Goal: Information Seeking & Learning: Learn about a topic

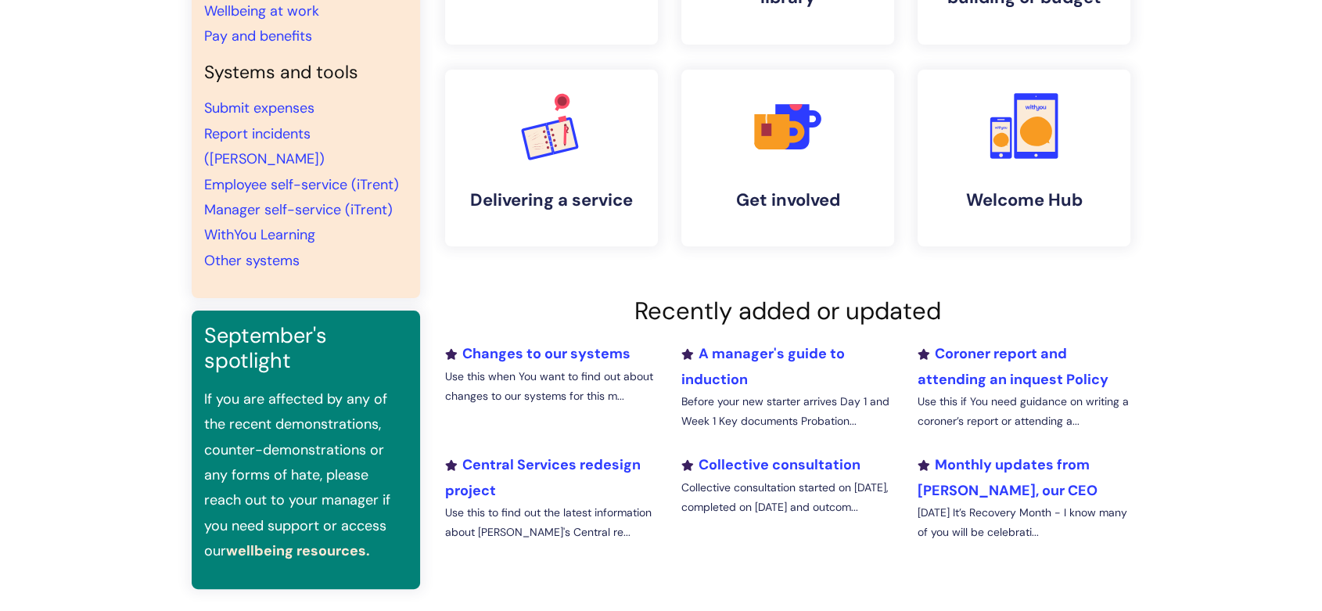
scroll to position [298, 0]
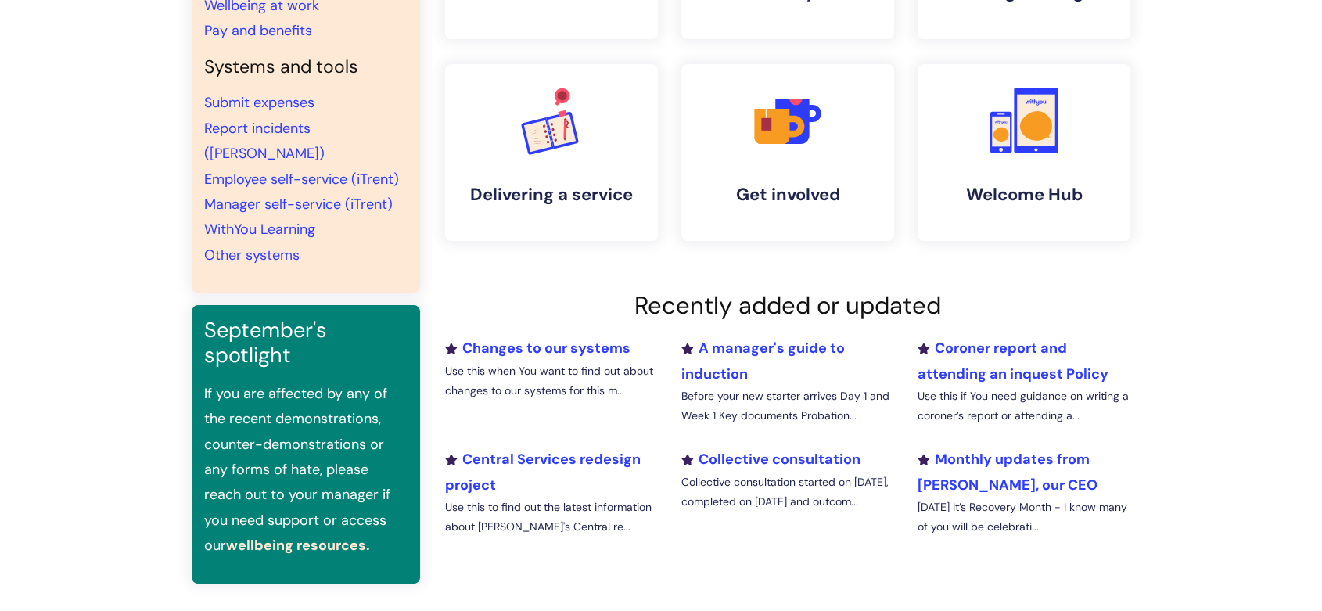
click at [293, 536] on link "wellbeing resources." at bounding box center [298, 545] width 144 height 19
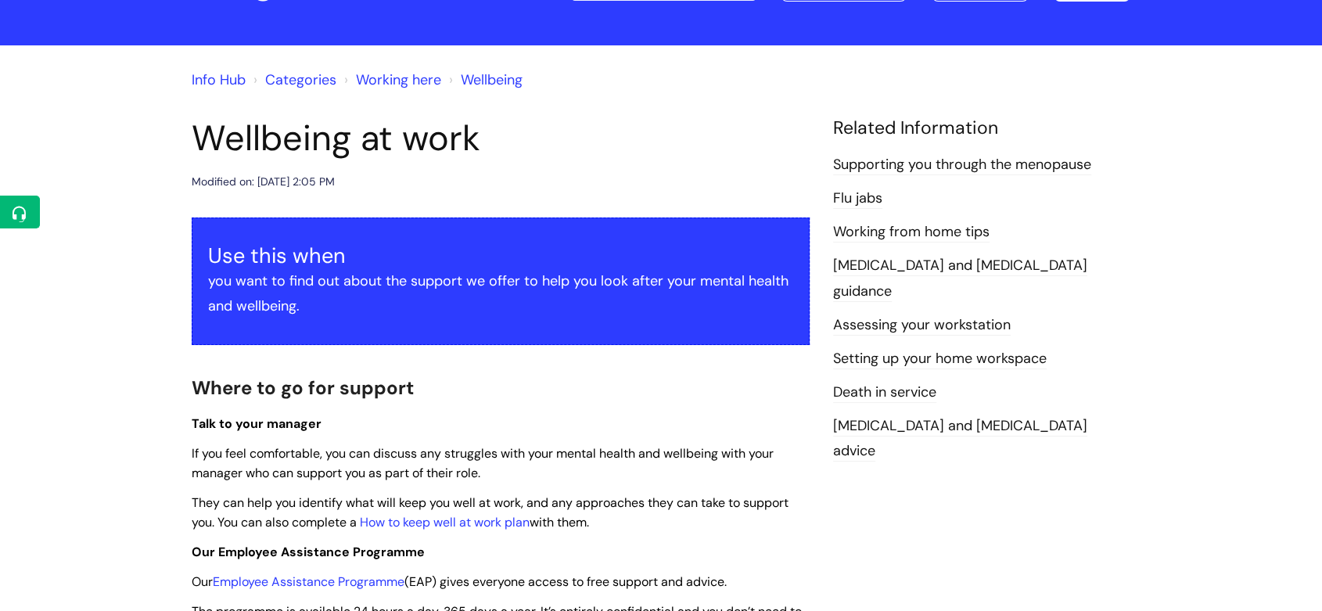
scroll to position [68, 0]
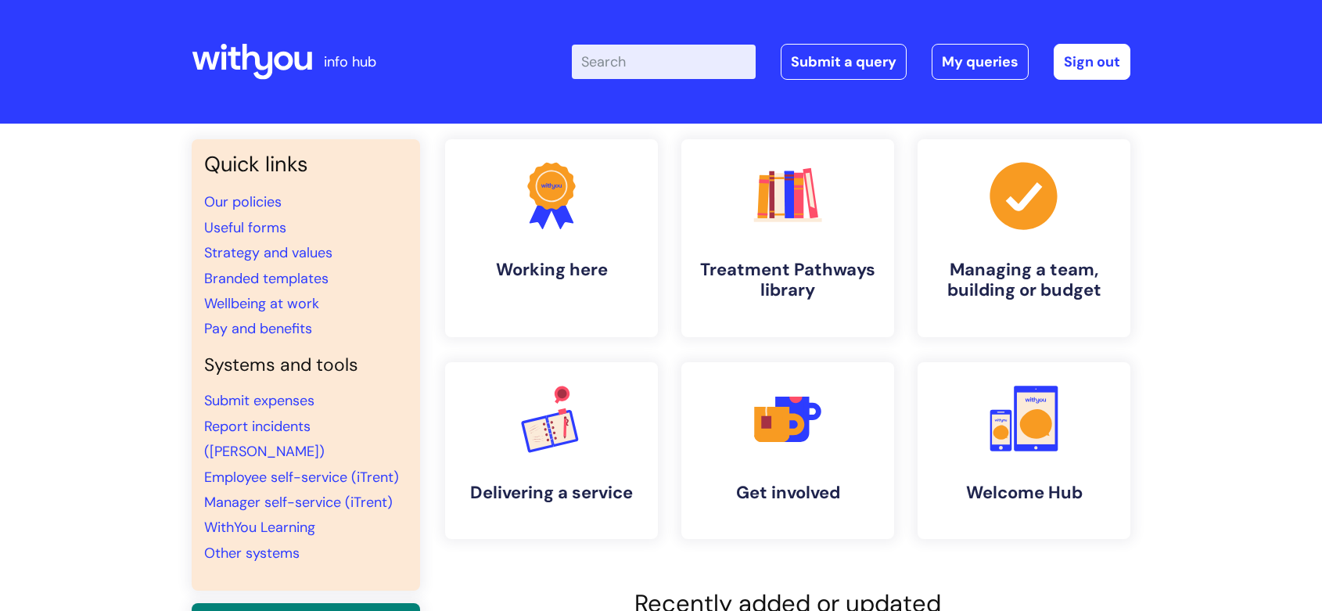
scroll to position [298, 0]
